Goal: Check status: Check status

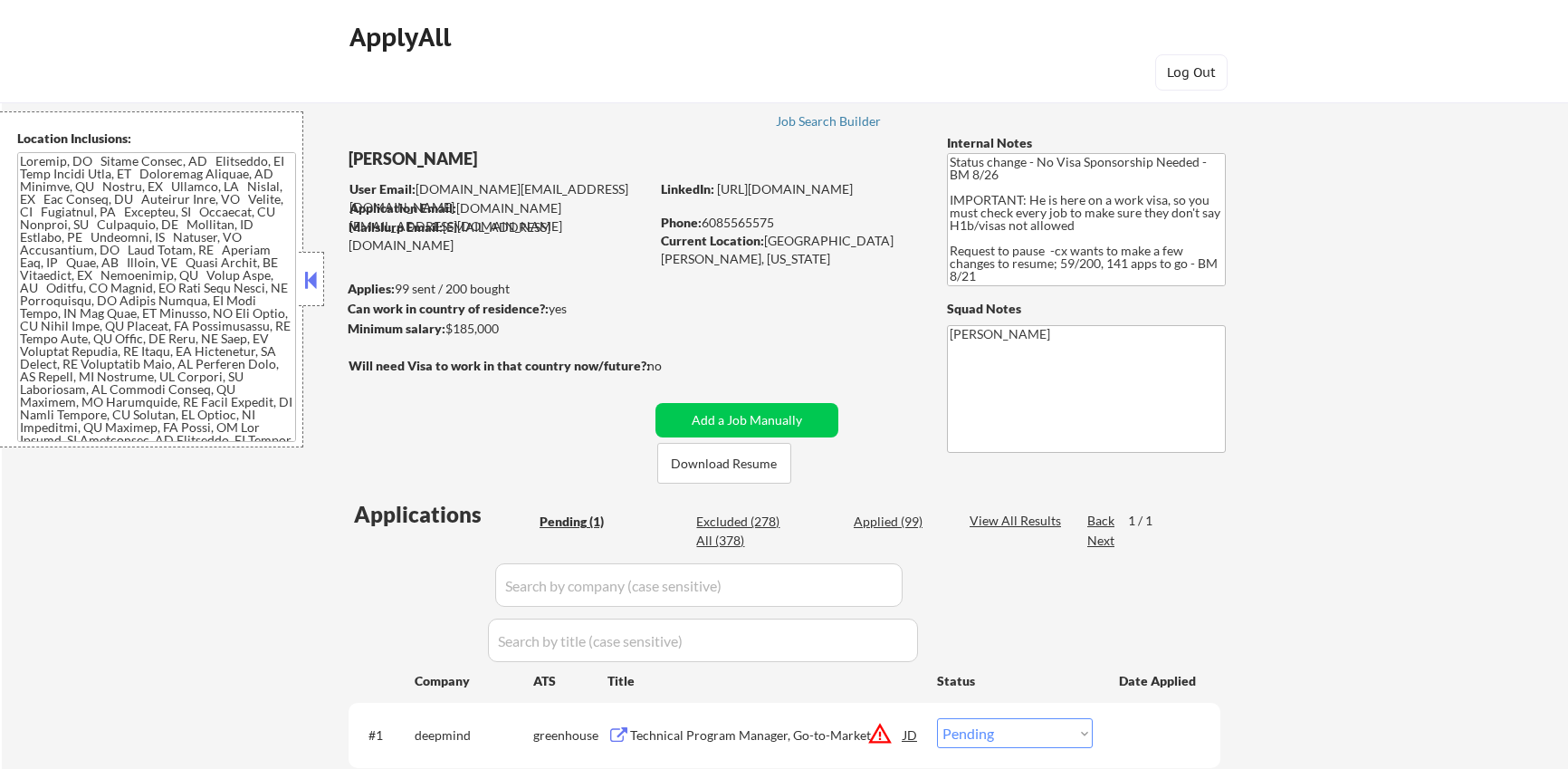
select select ""pending""
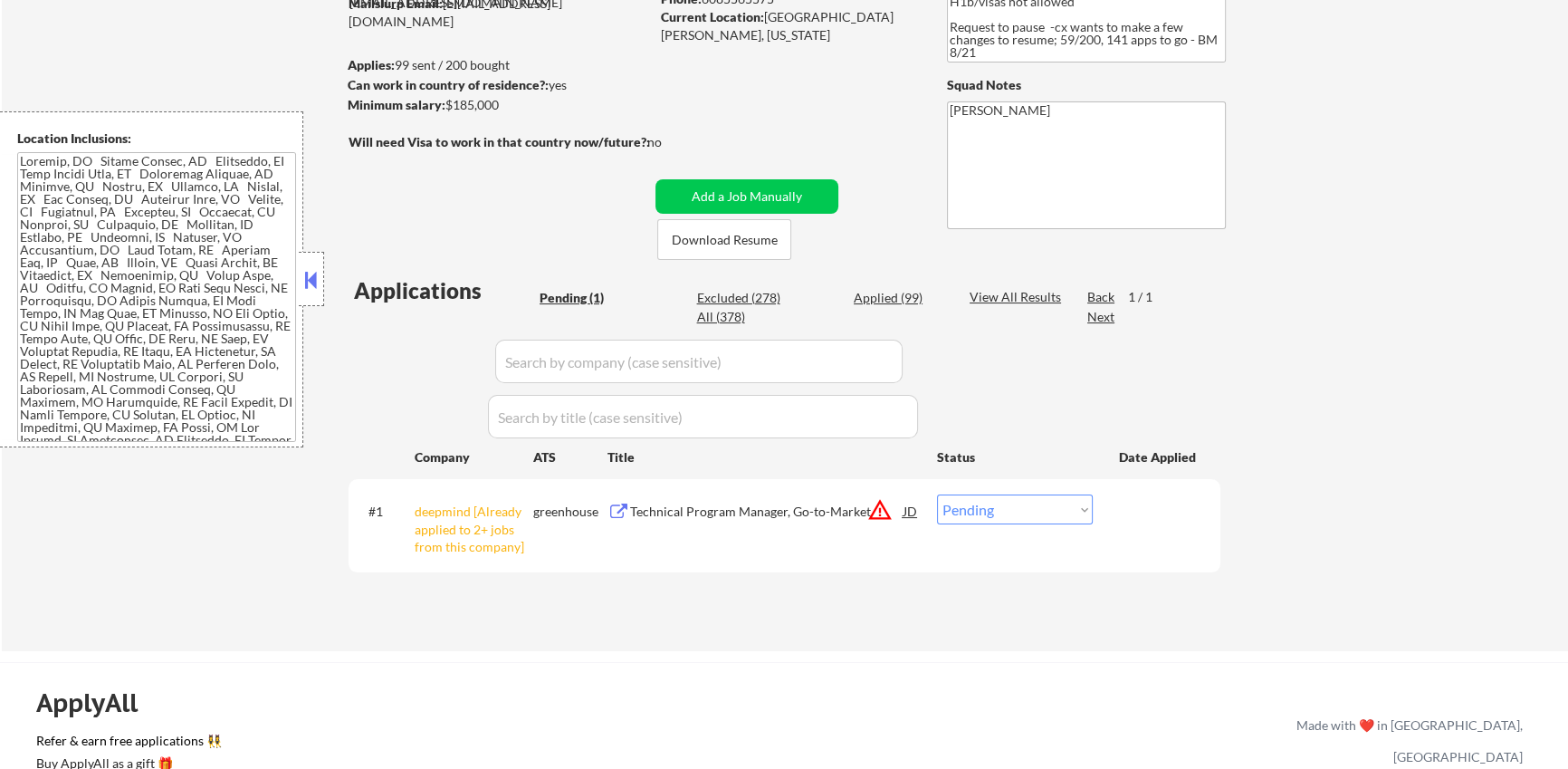
scroll to position [74, 0]
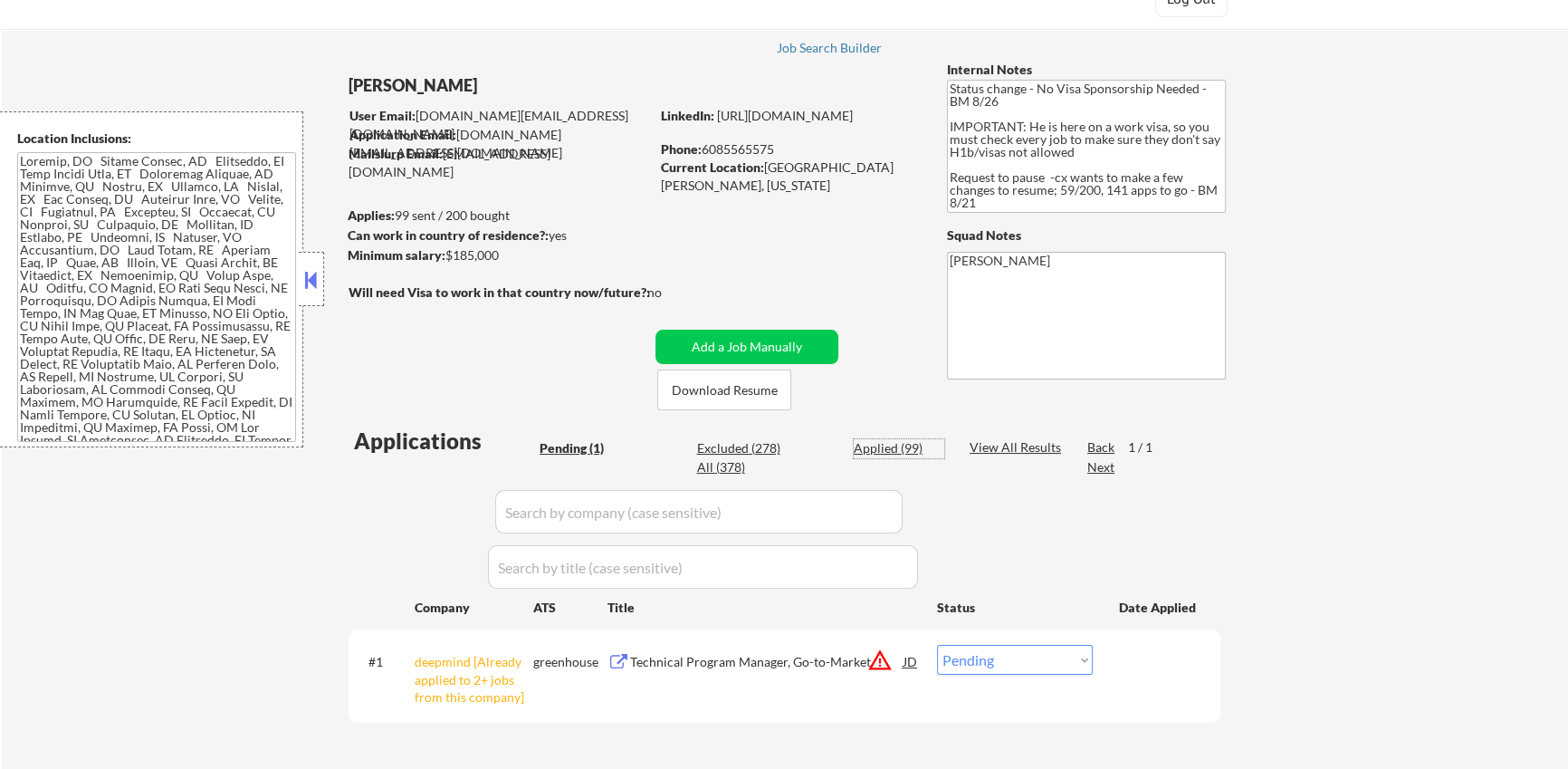
click at [896, 446] on div "Applied (99)" at bounding box center [898, 448] width 91 height 18
select select ""applied""
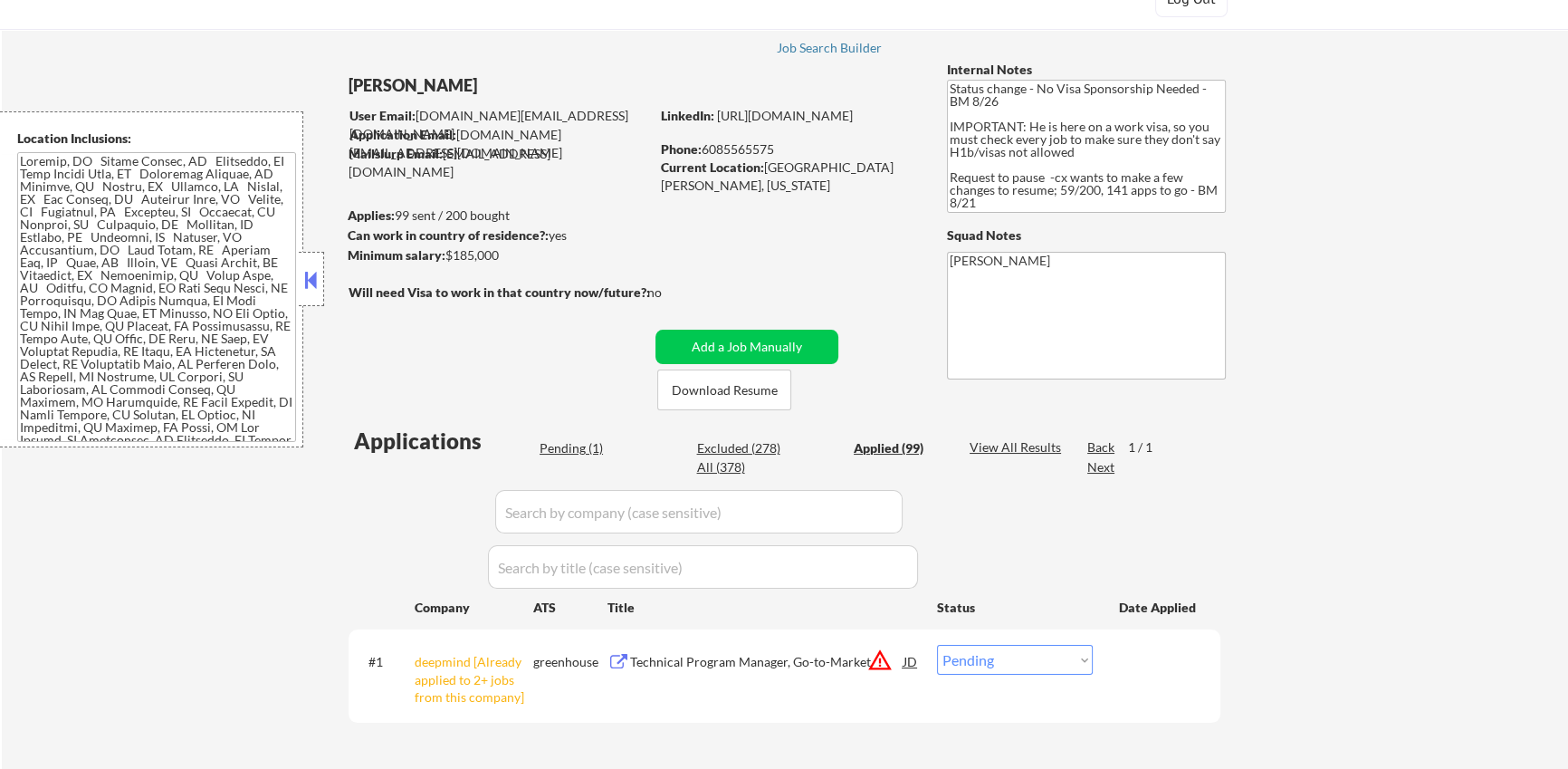
select select ""applied""
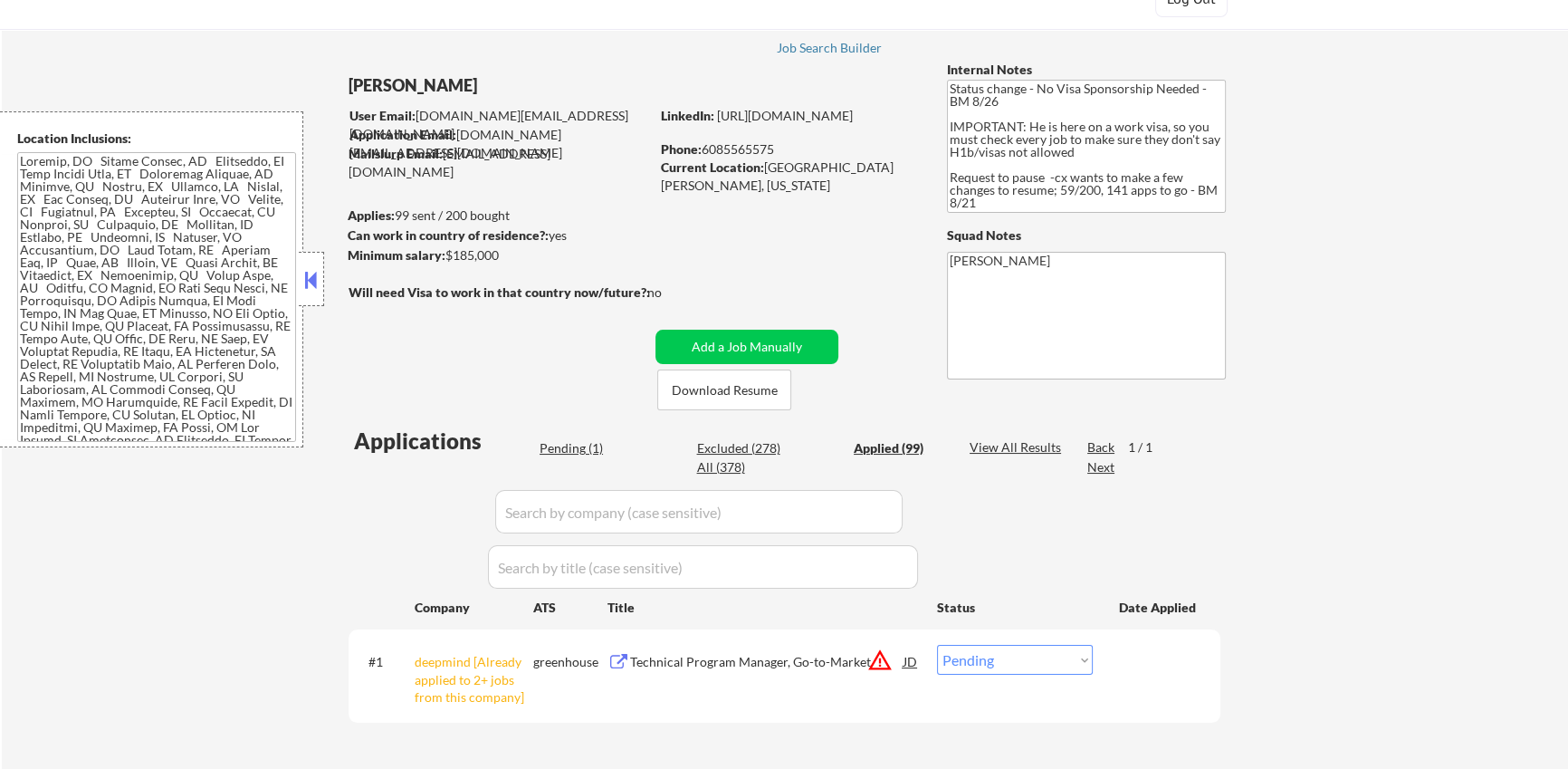
select select ""applied""
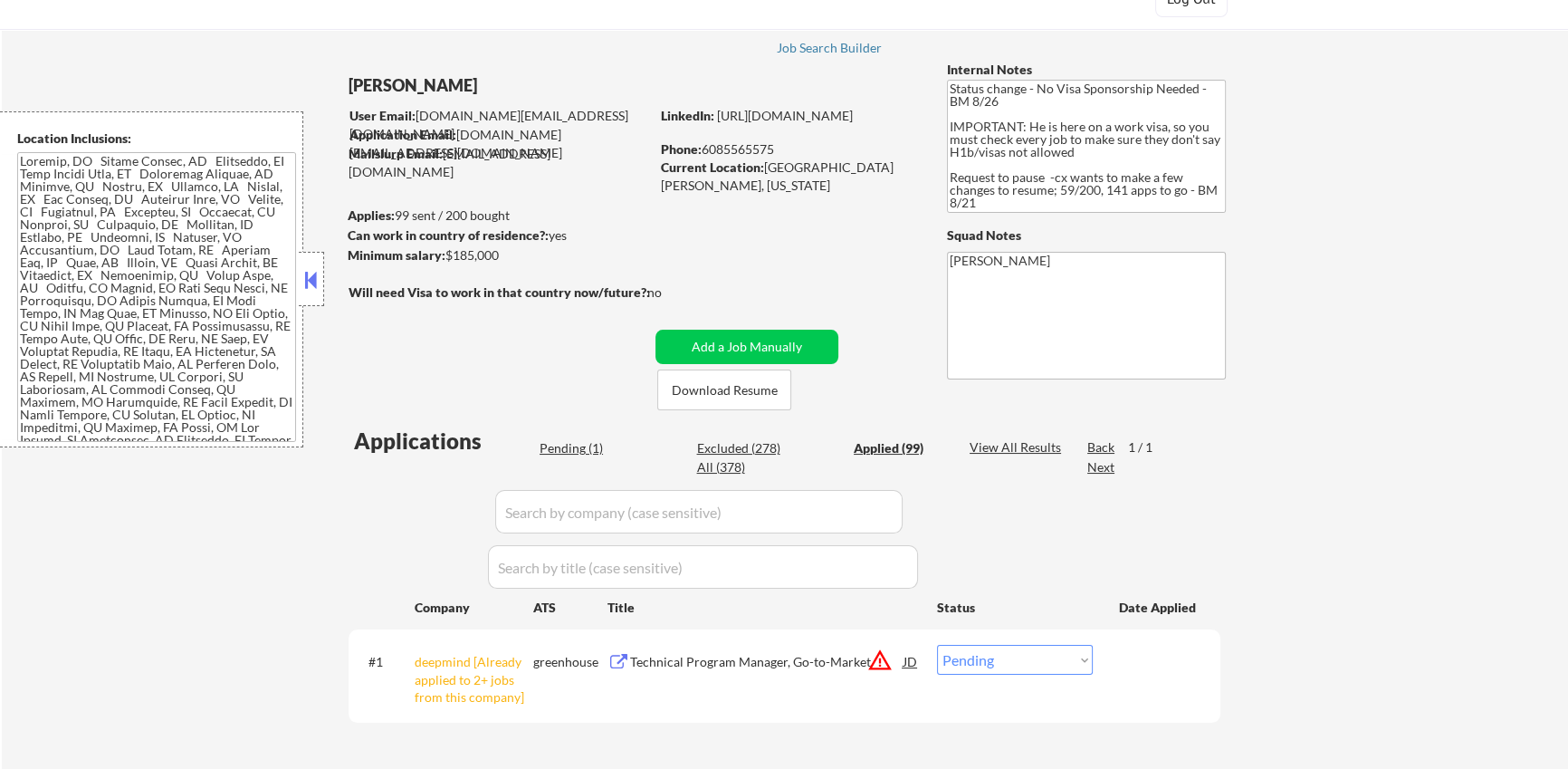
select select ""applied""
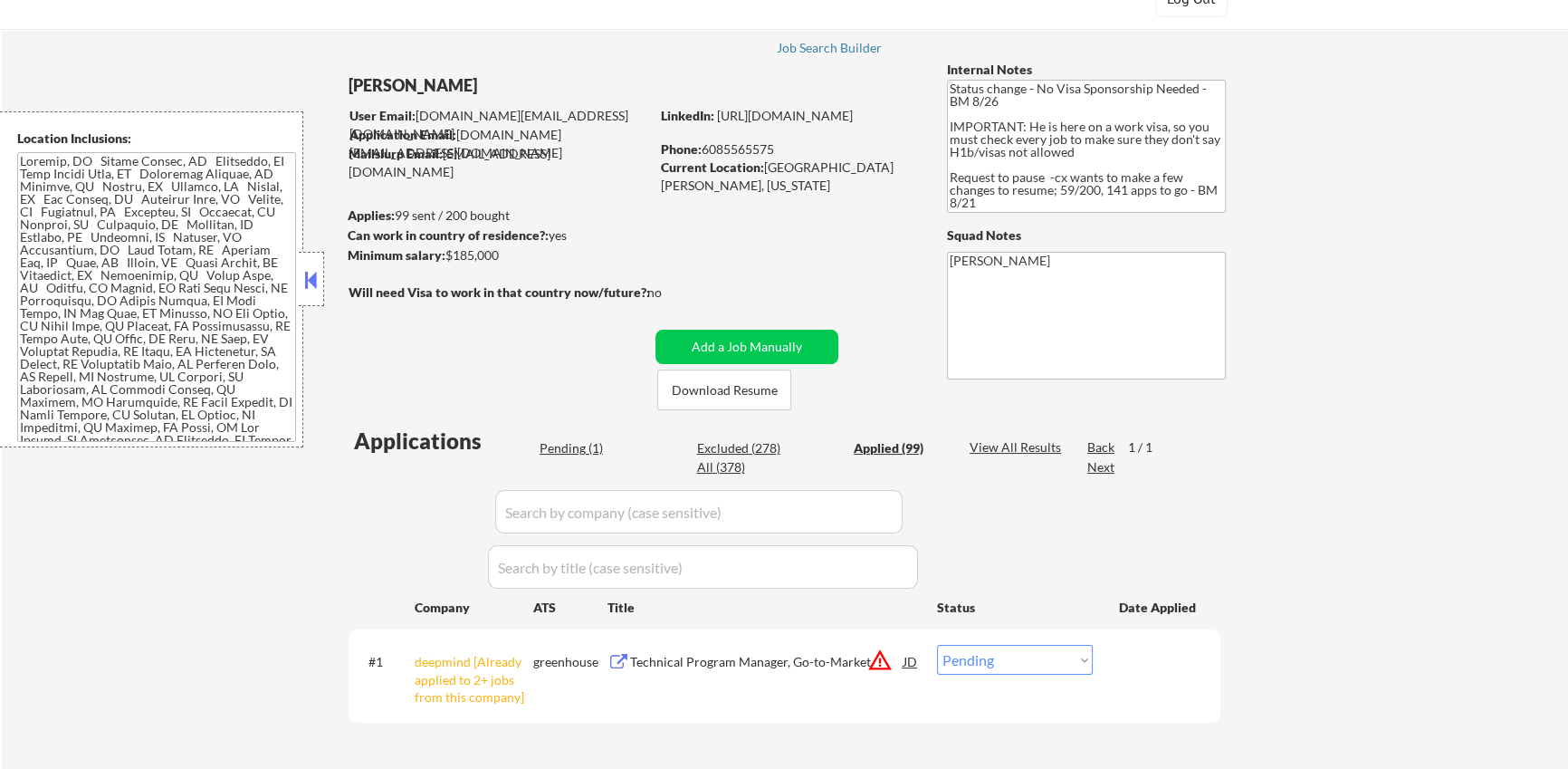
select select ""applied""
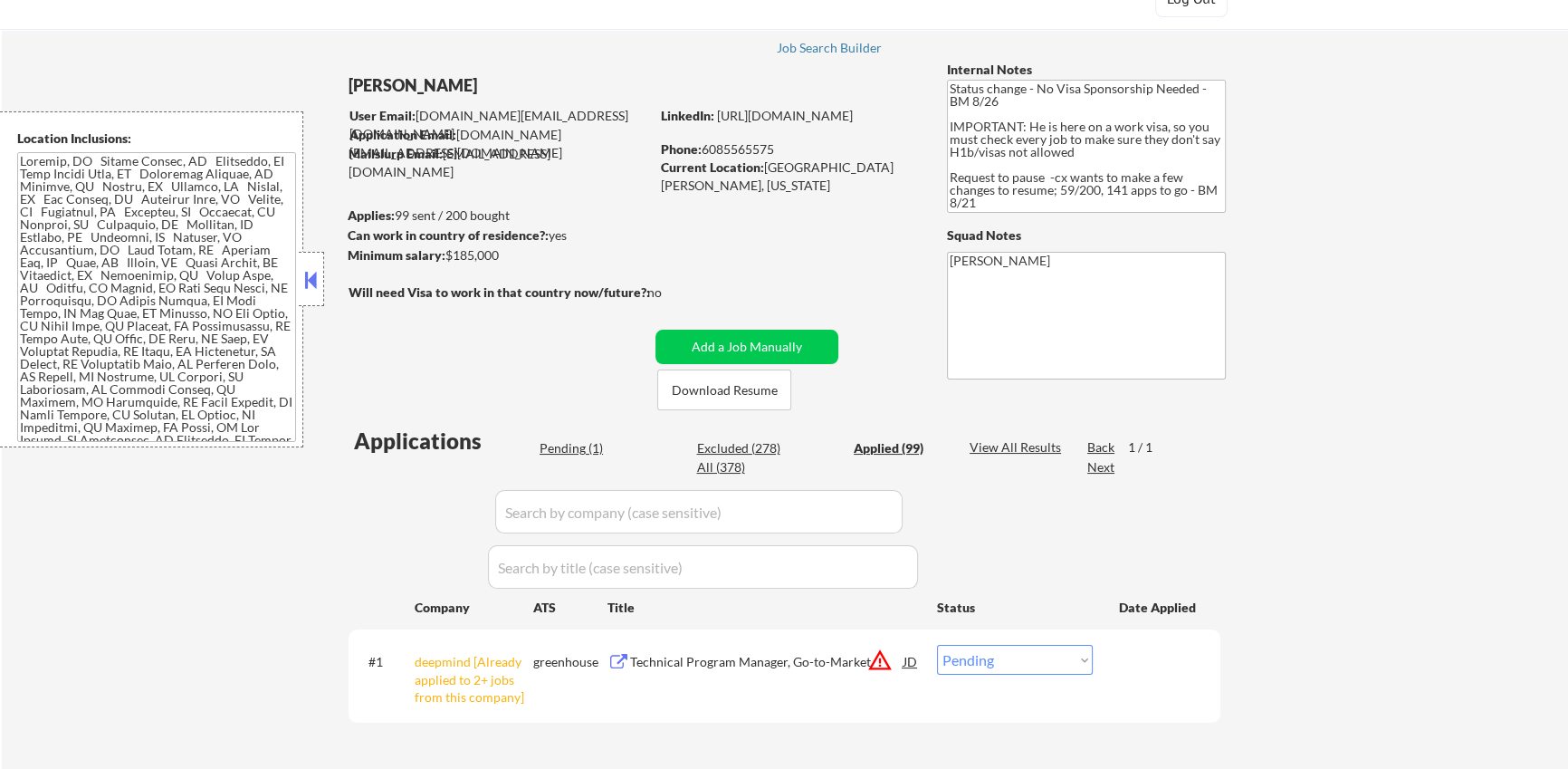
select select ""applied""
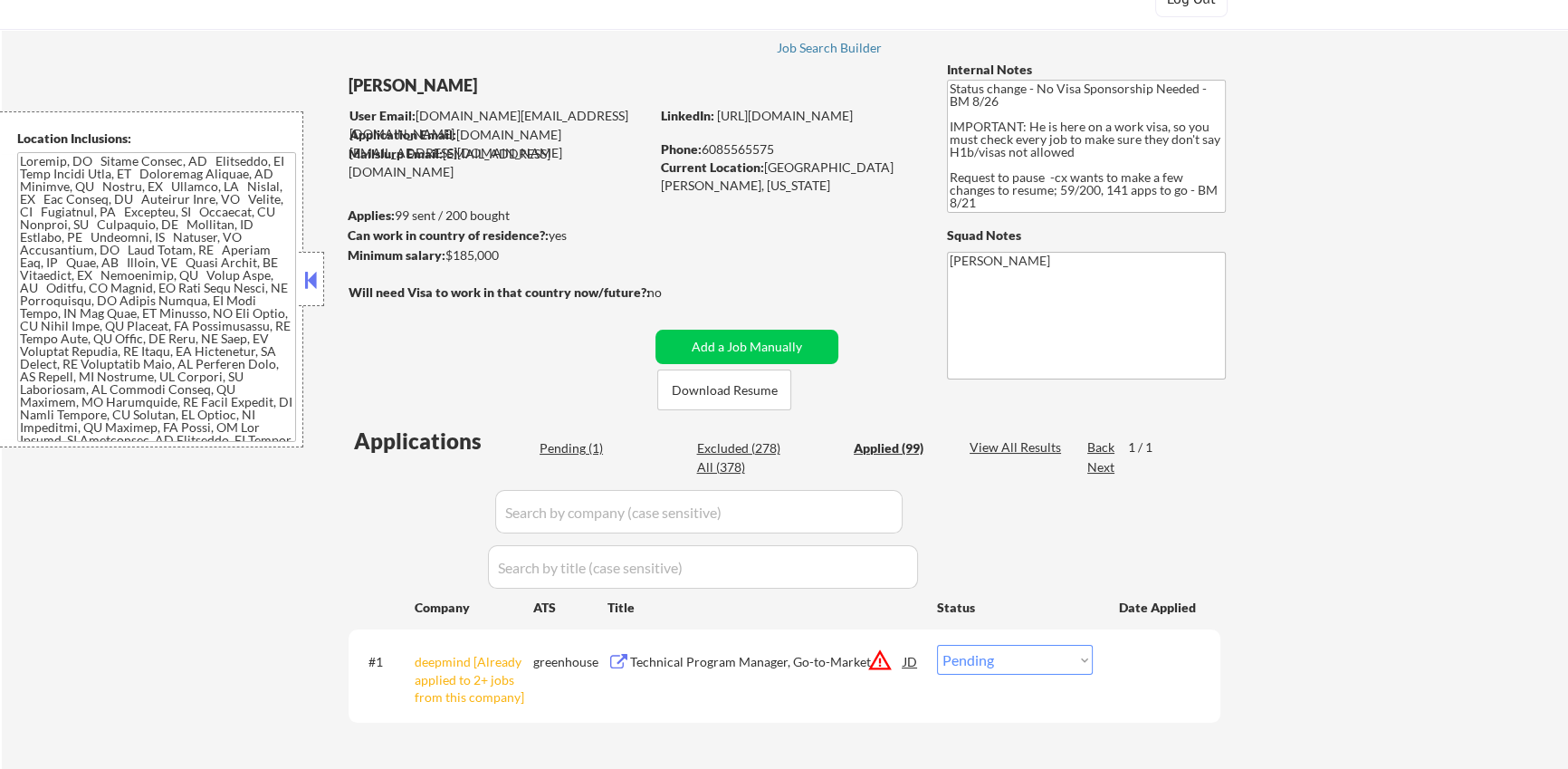
select select ""applied""
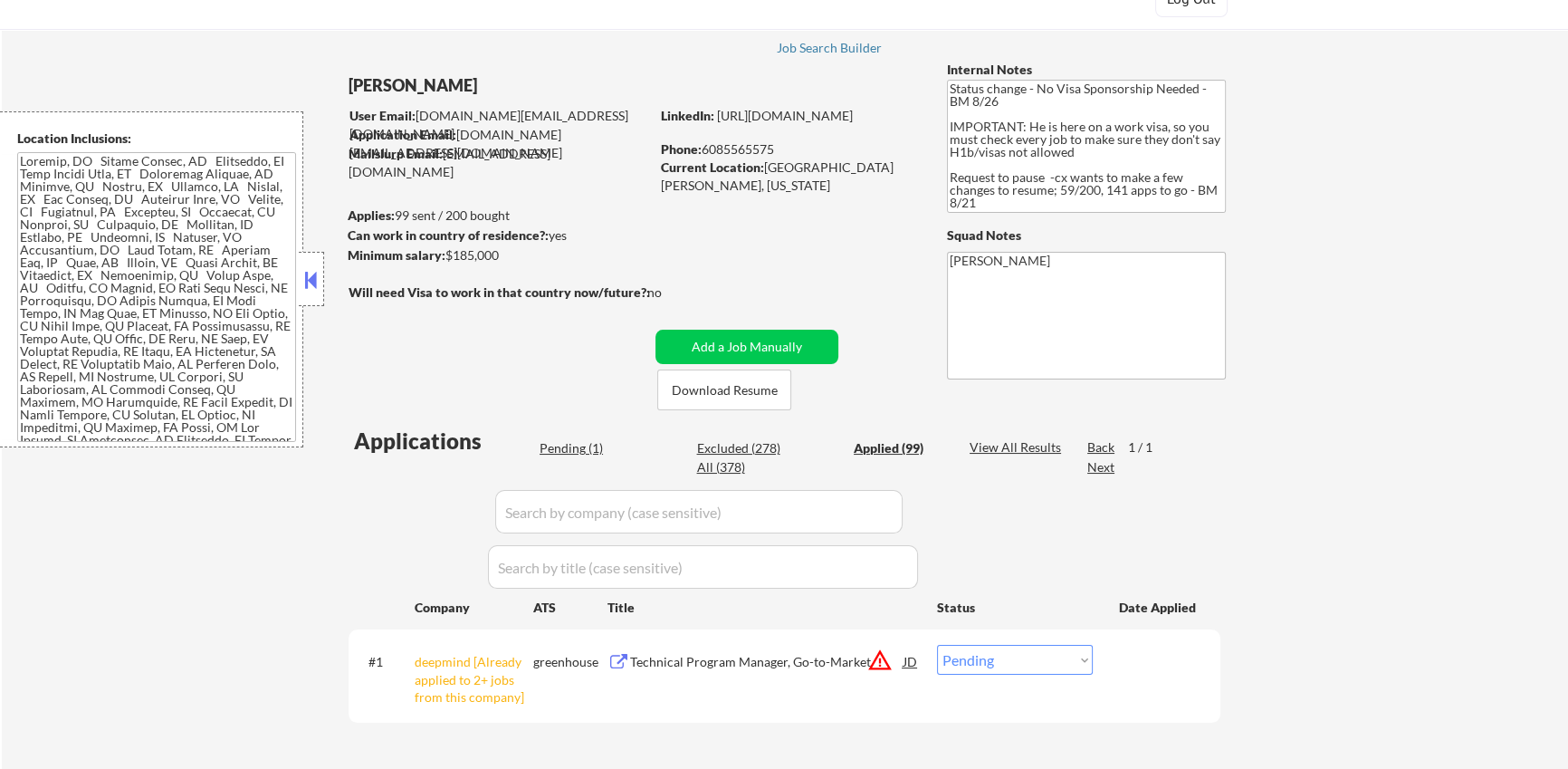
select select ""applied""
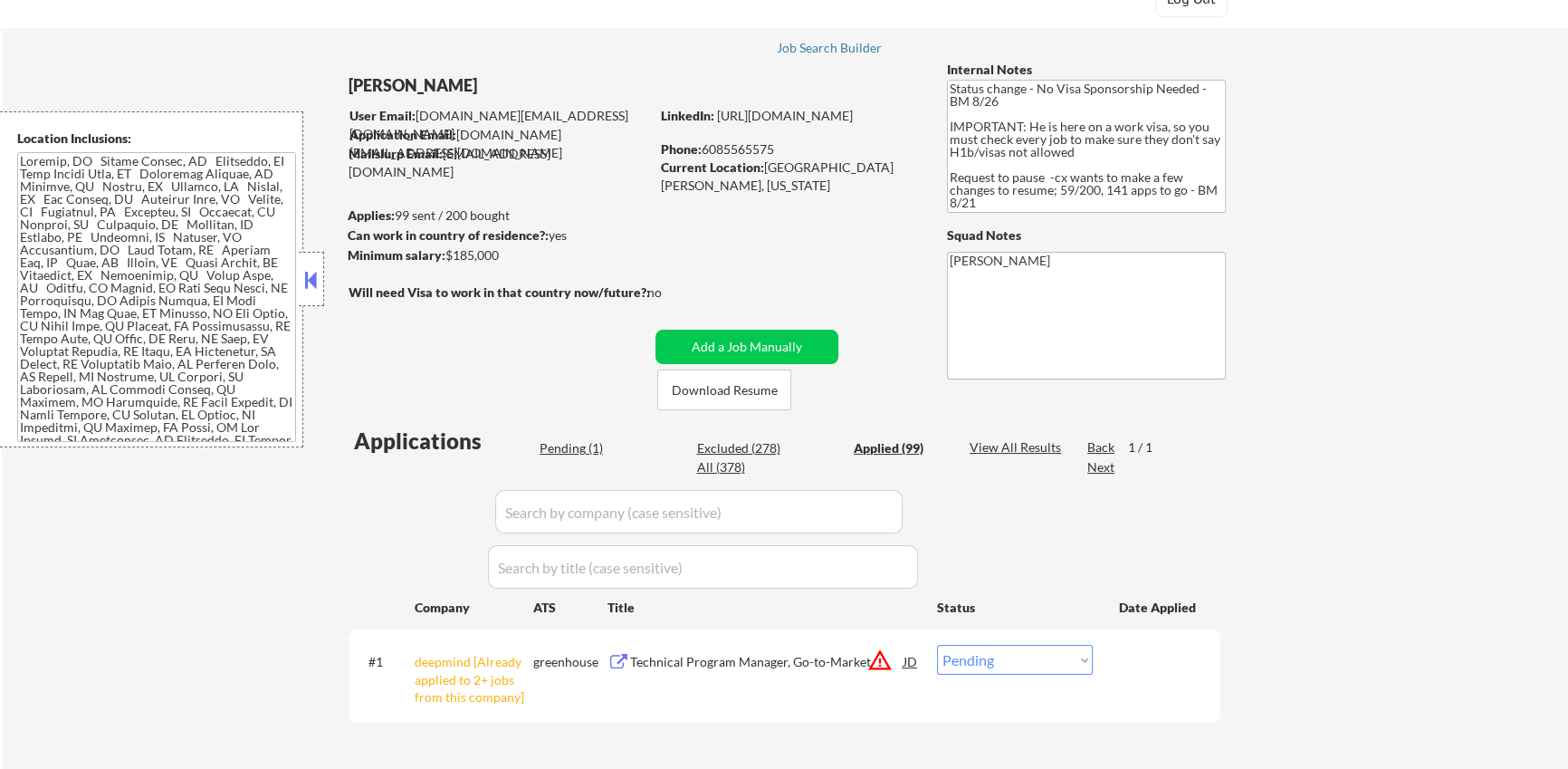
select select ""applied""
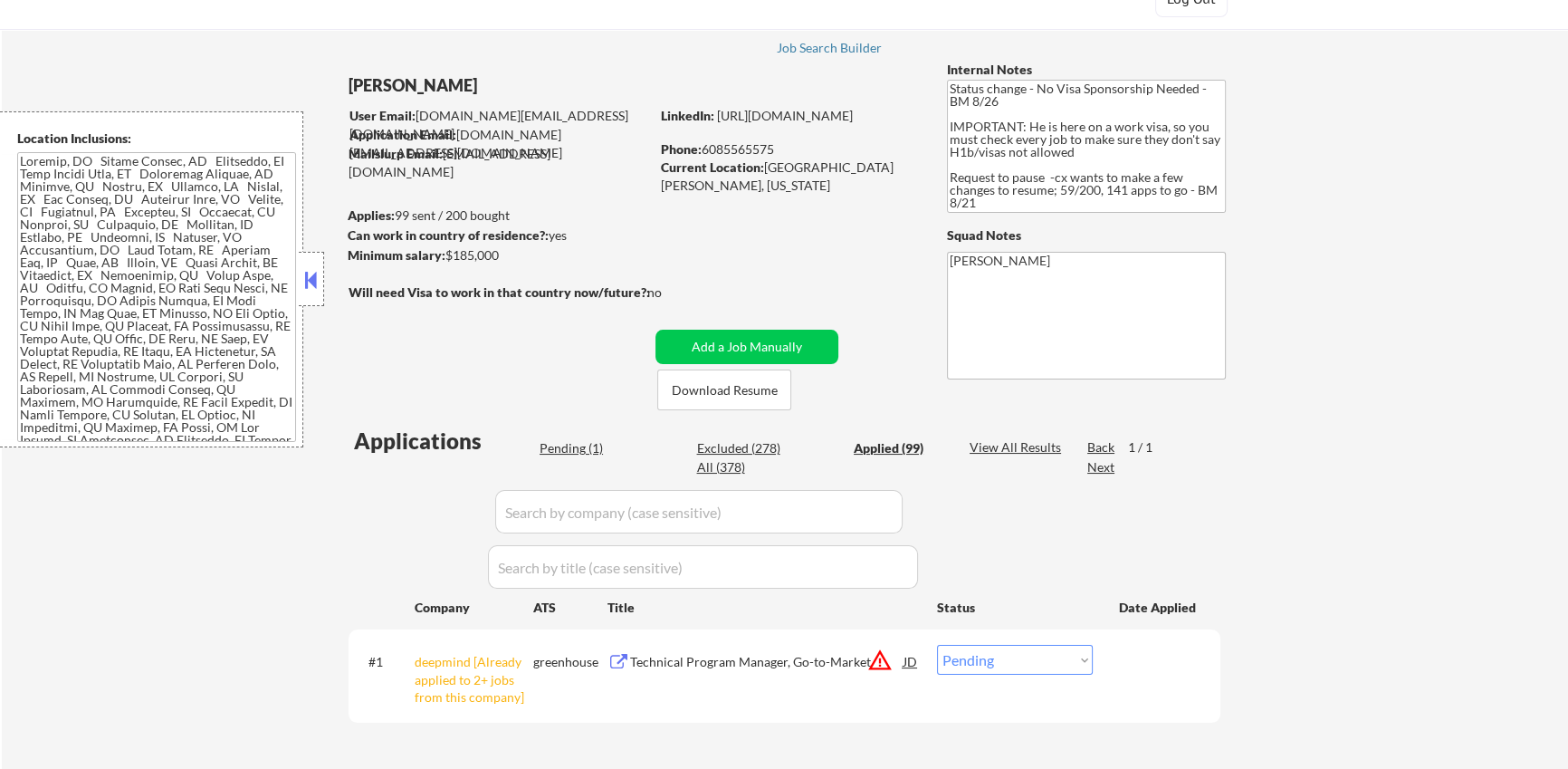
select select ""applied""
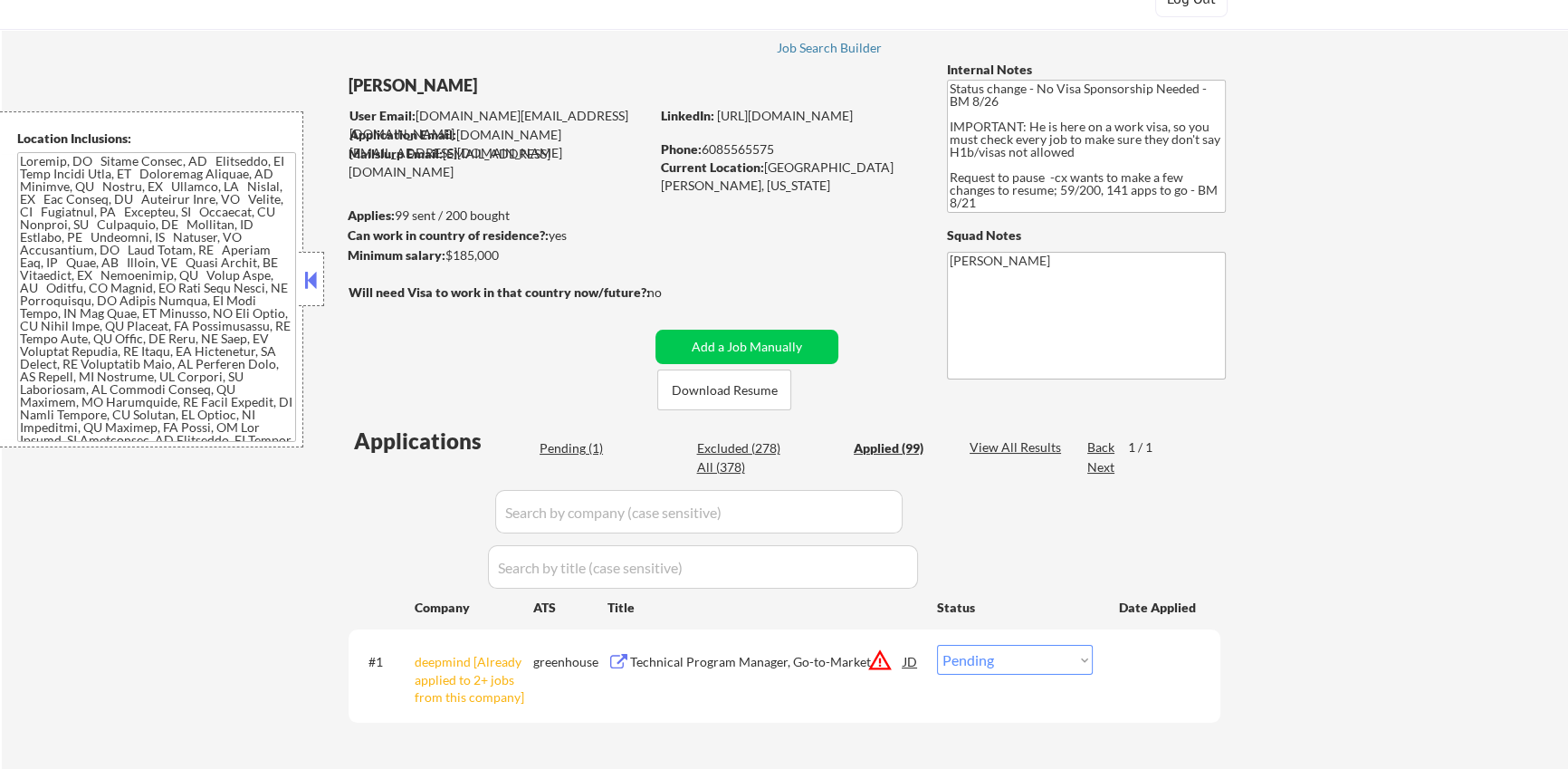
select select ""applied""
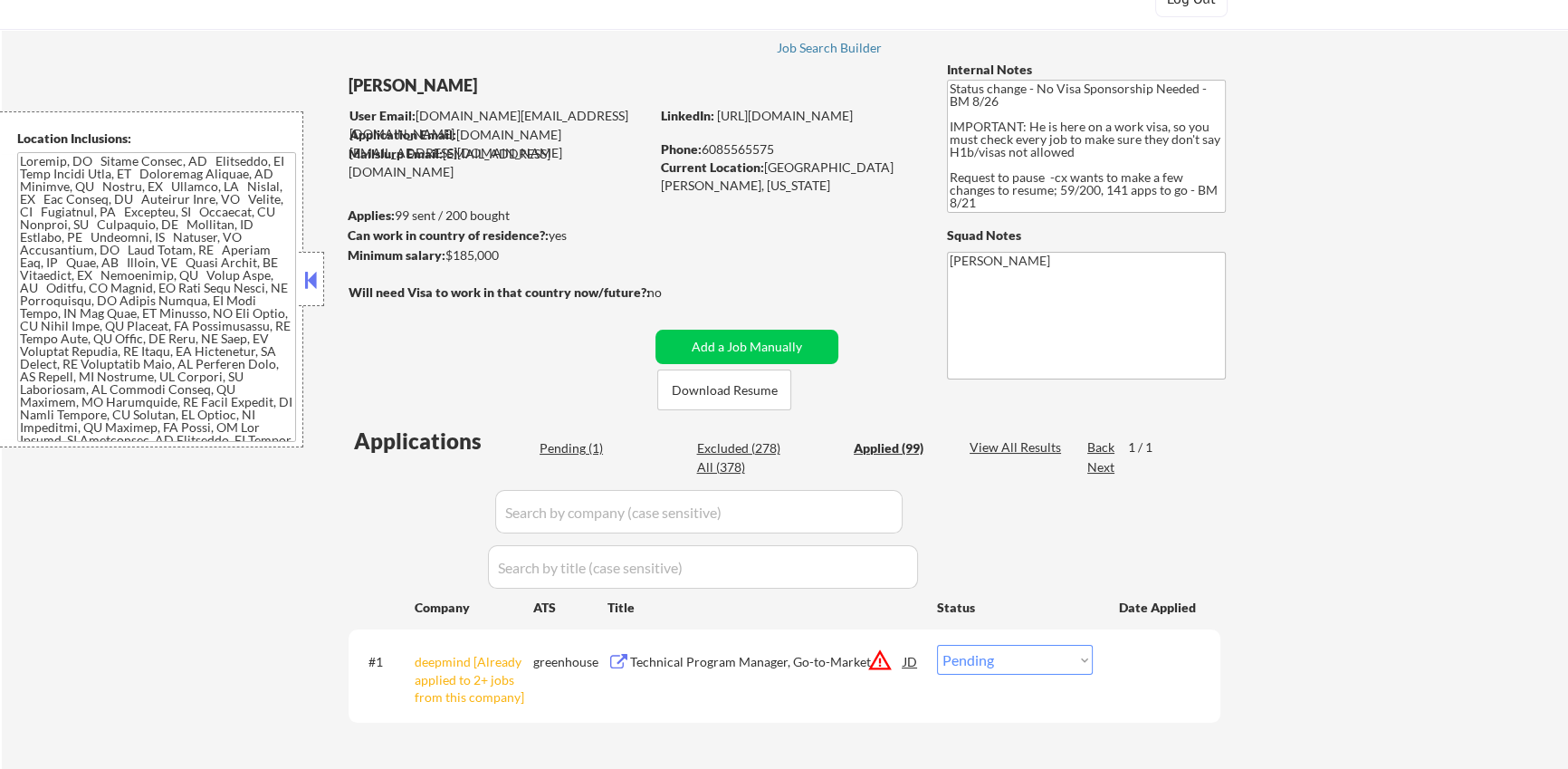
select select ""applied""
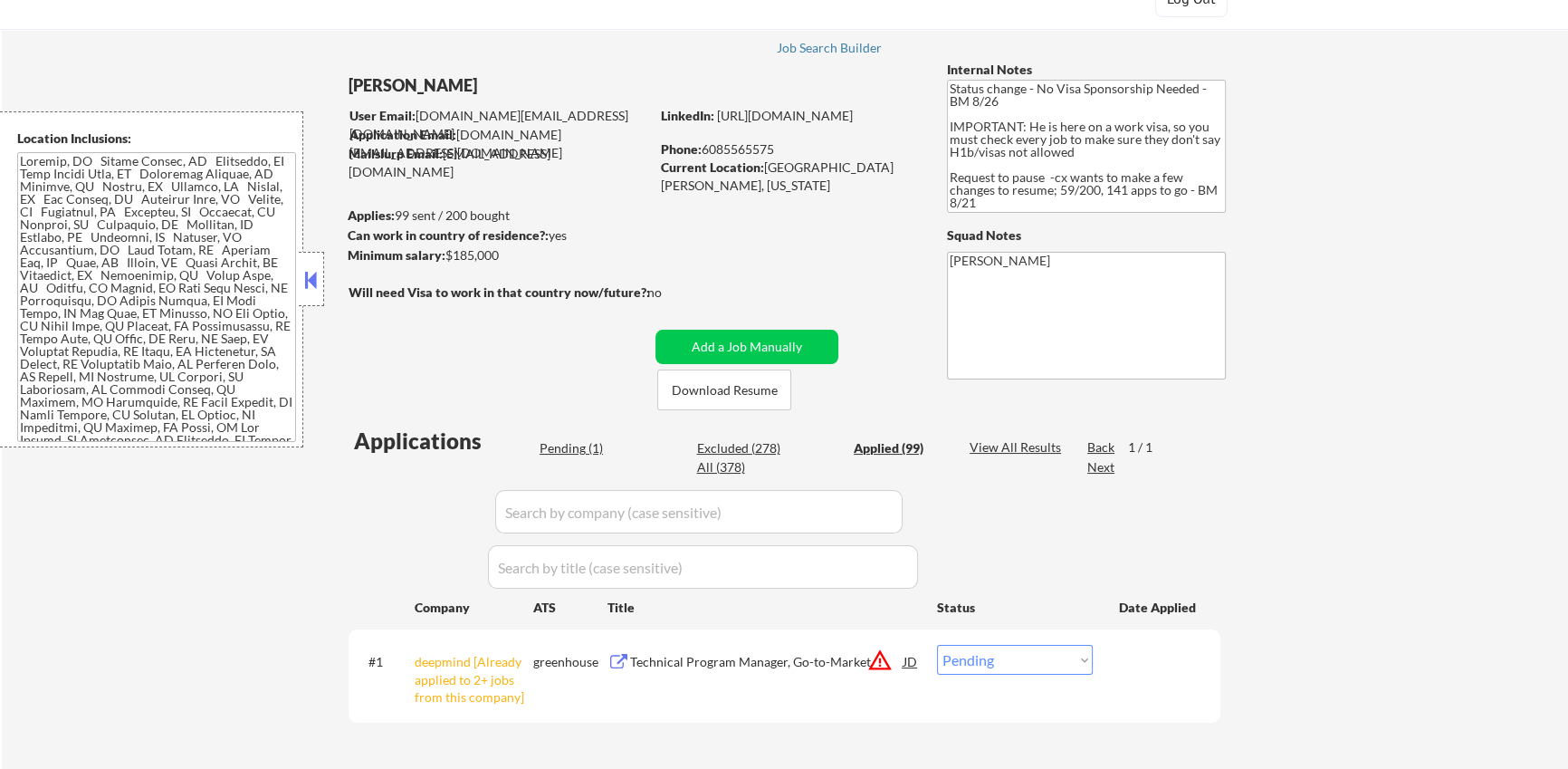
select select ""applied""
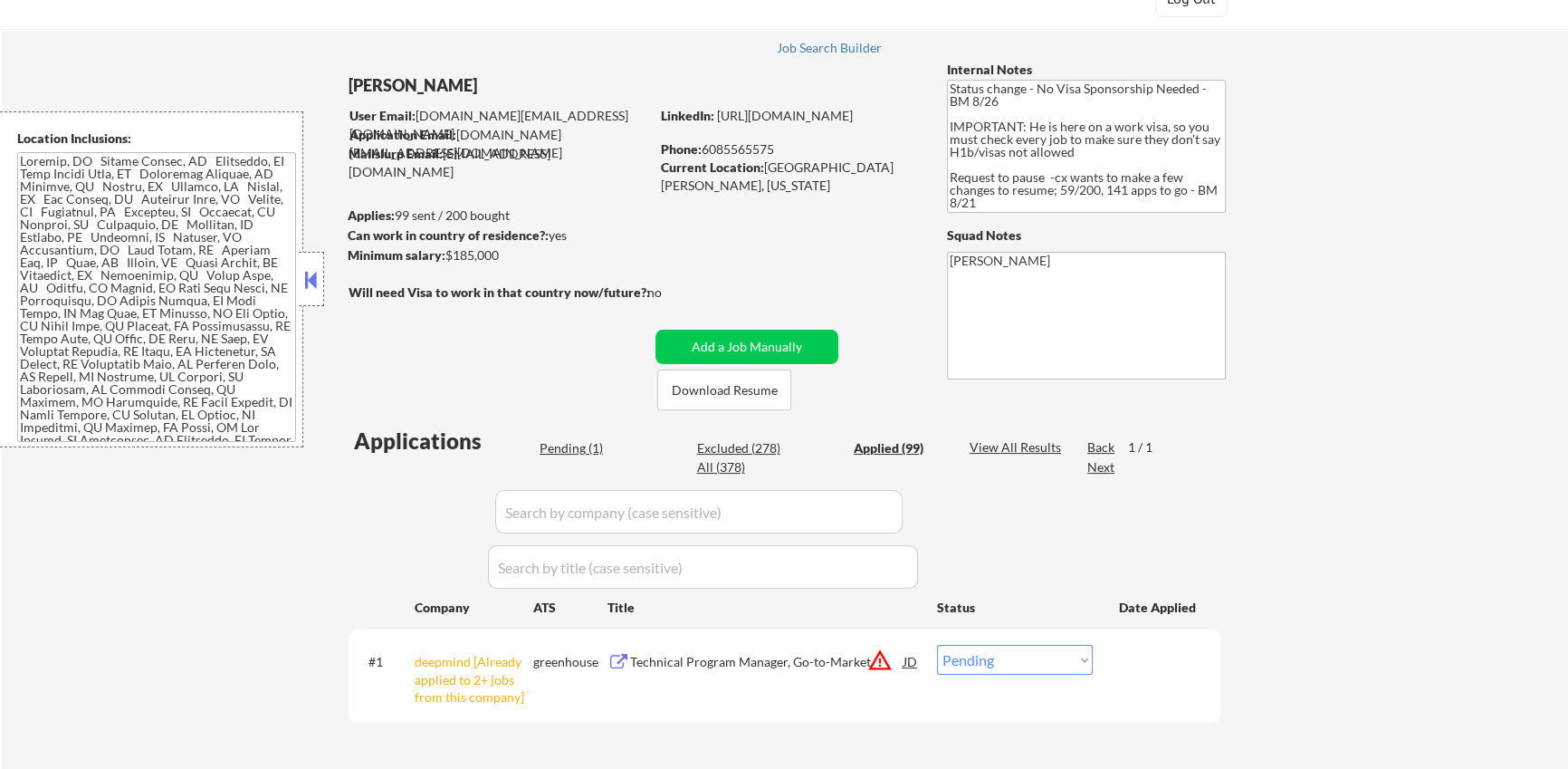
select select ""applied""
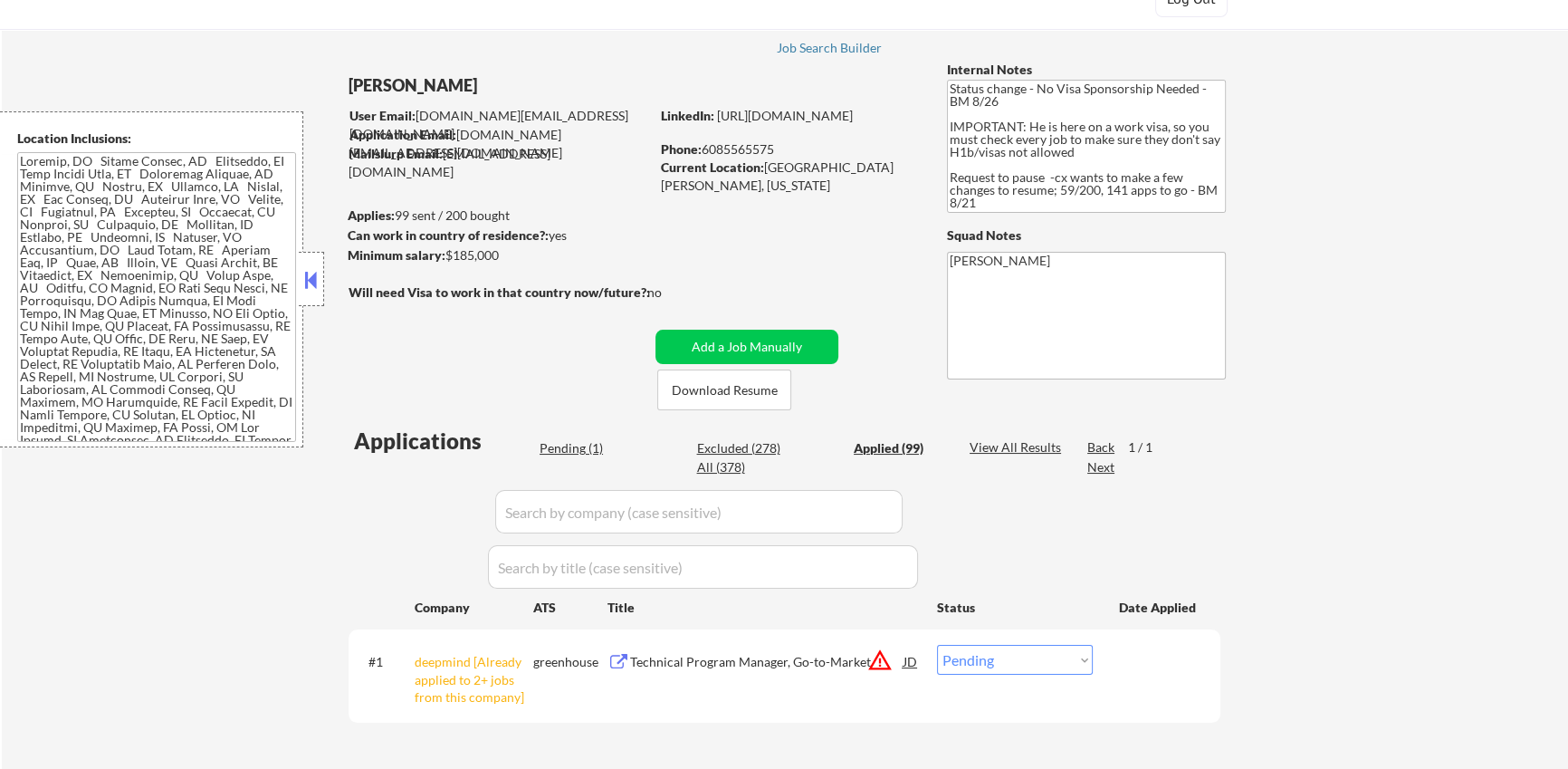
select select ""applied""
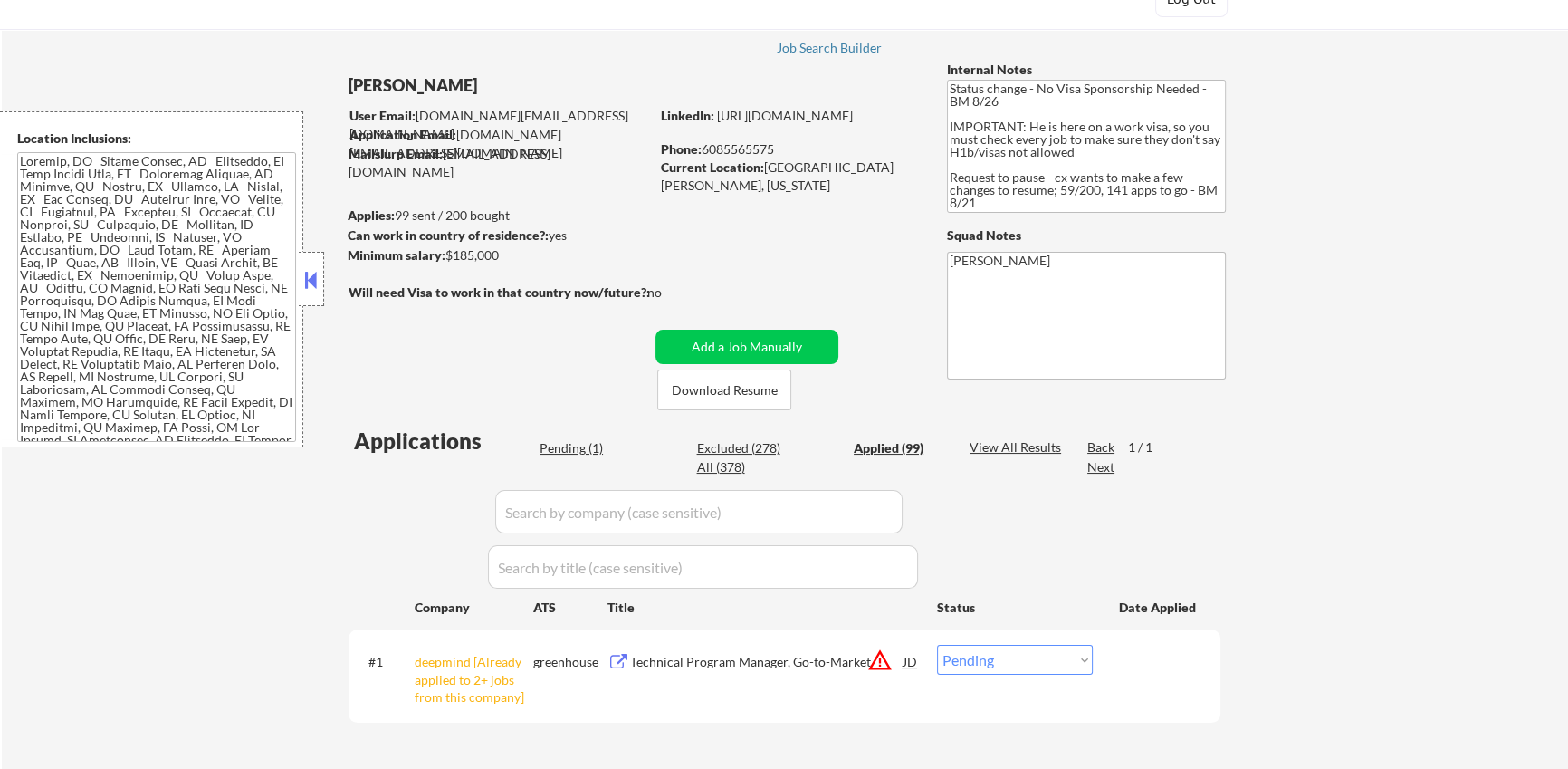
select select ""applied""
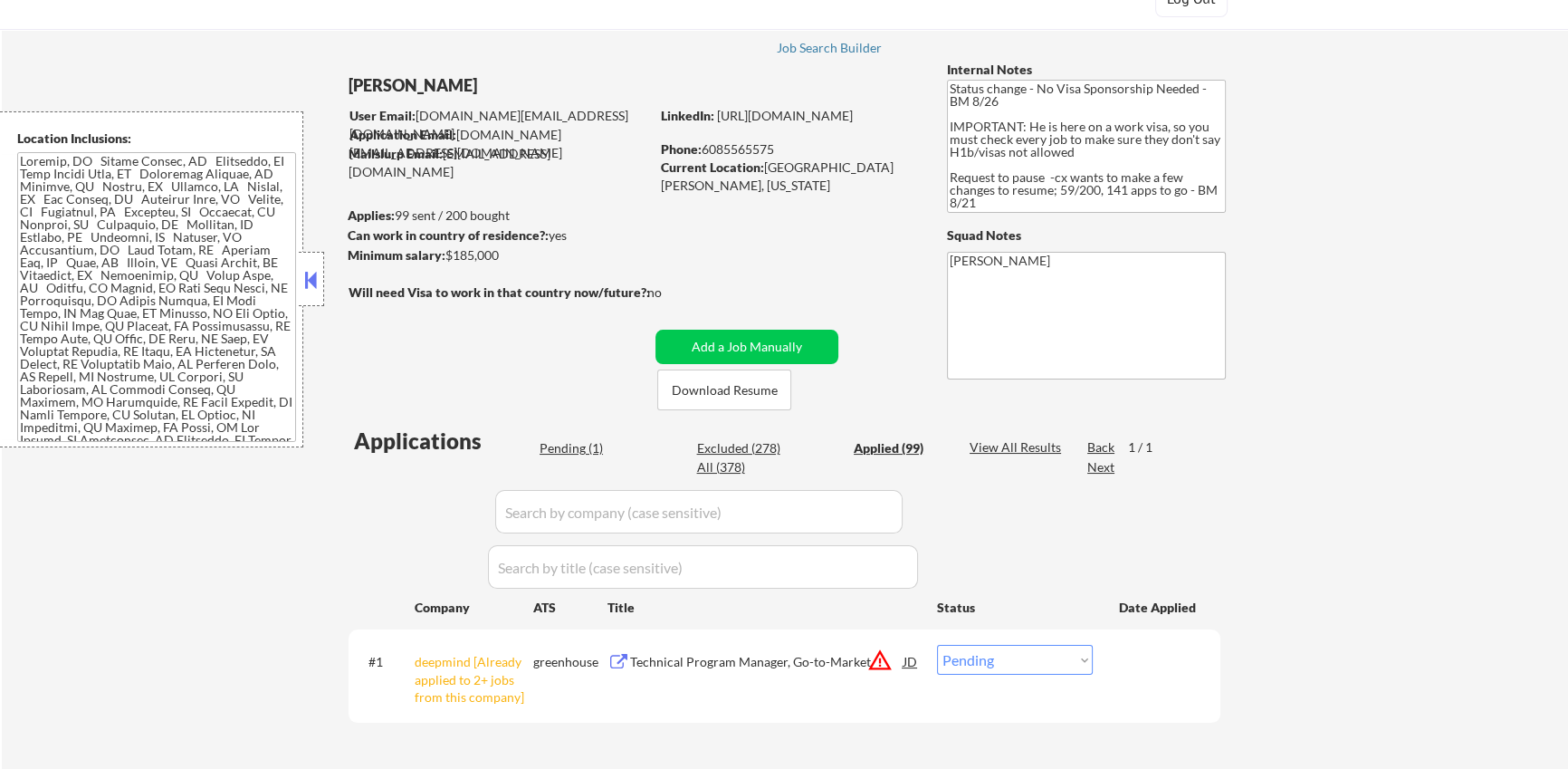
select select ""applied""
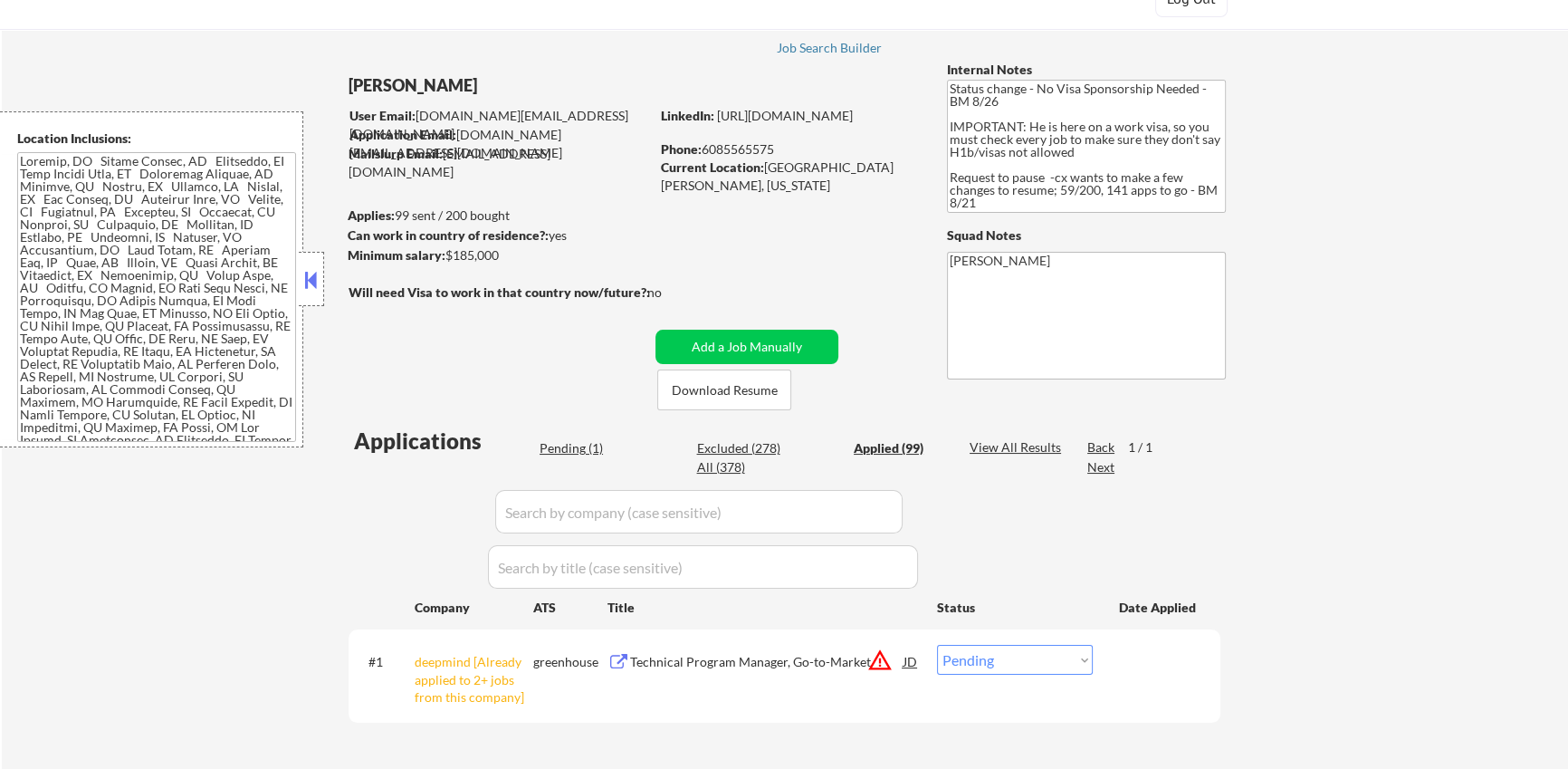
select select ""applied""
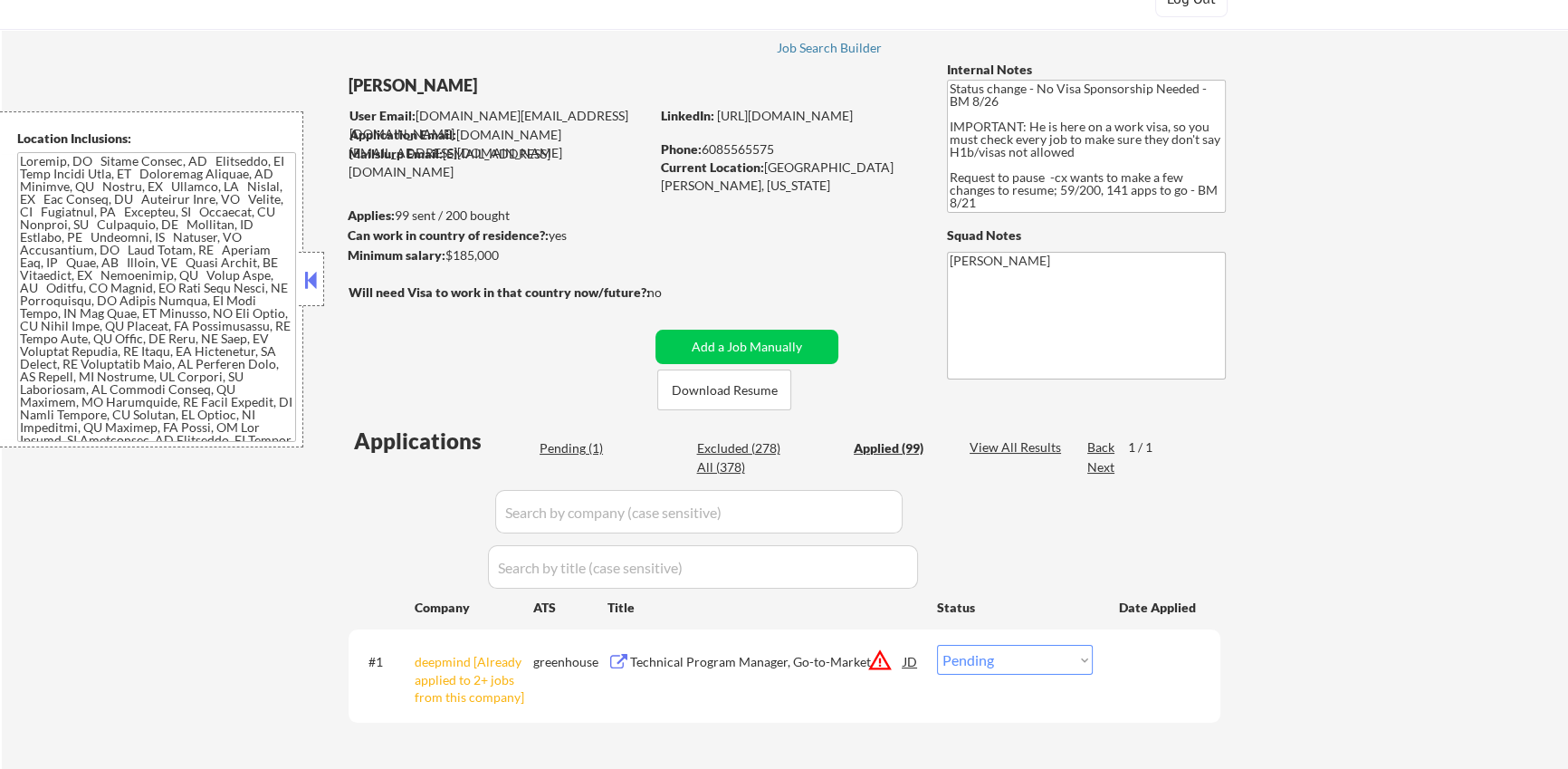
select select ""applied""
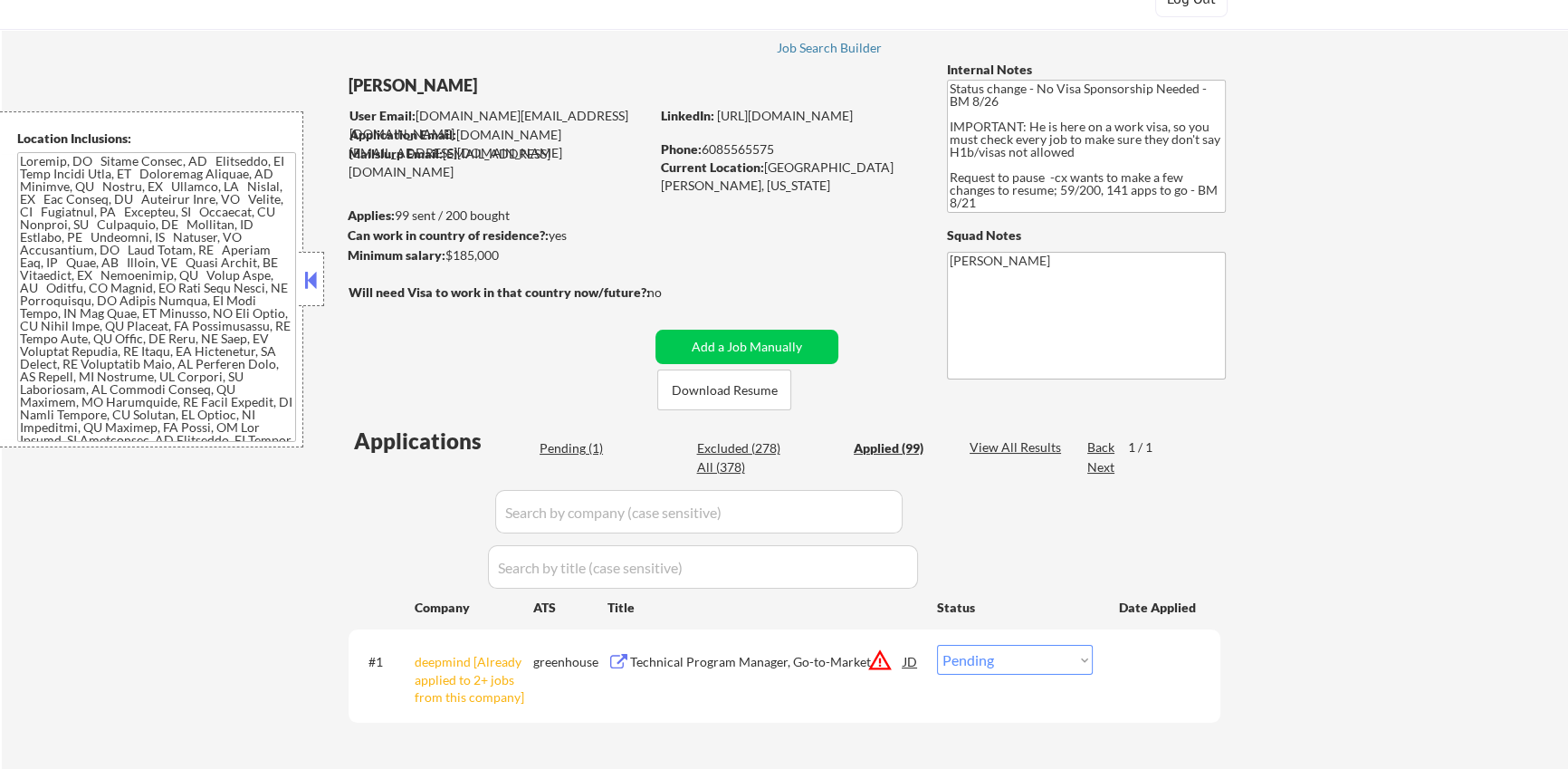
select select ""applied""
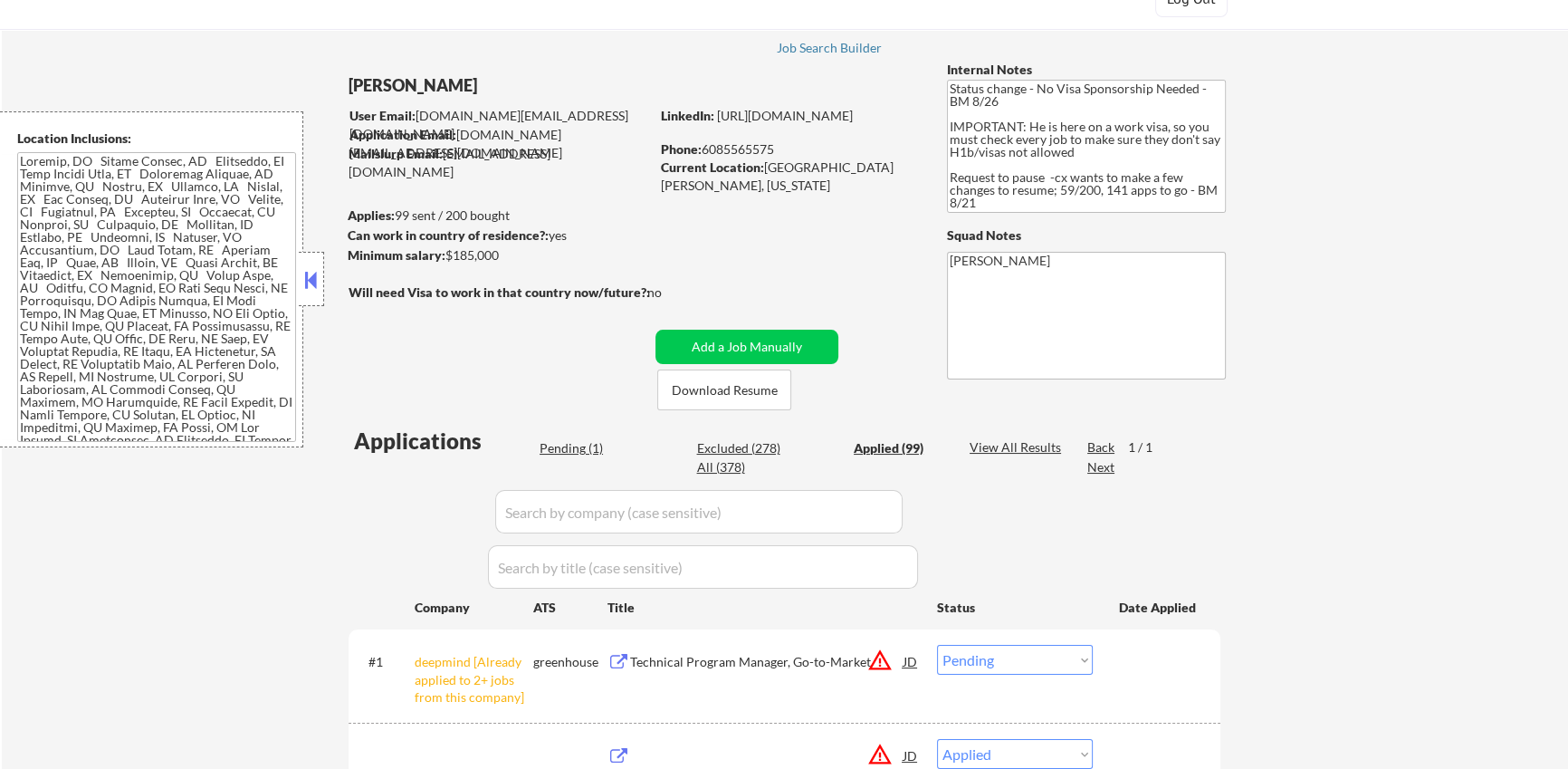
select select ""applied""
